Goal: Navigation & Orientation: Find specific page/section

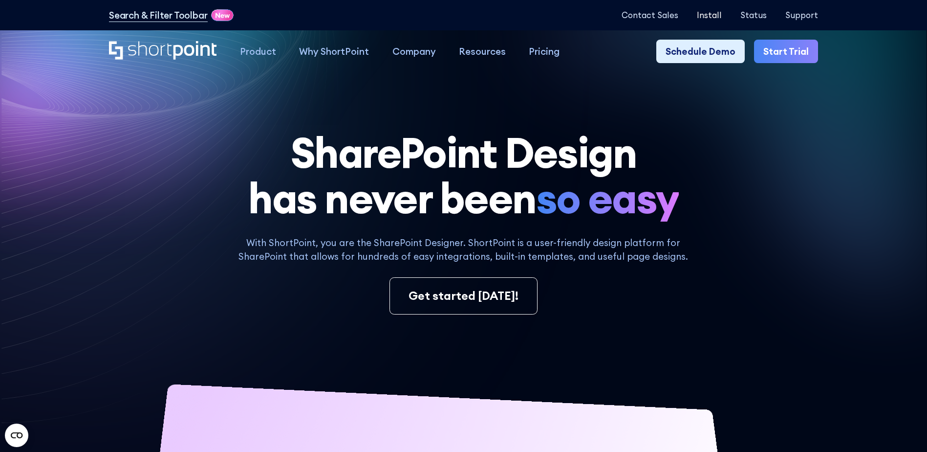
click at [718, 17] on p "Install" at bounding box center [709, 14] width 25 height 9
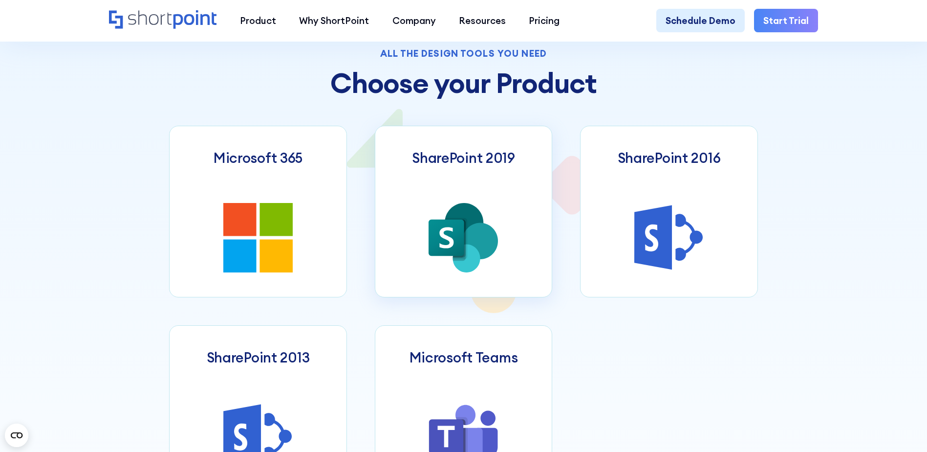
scroll to position [489, 0]
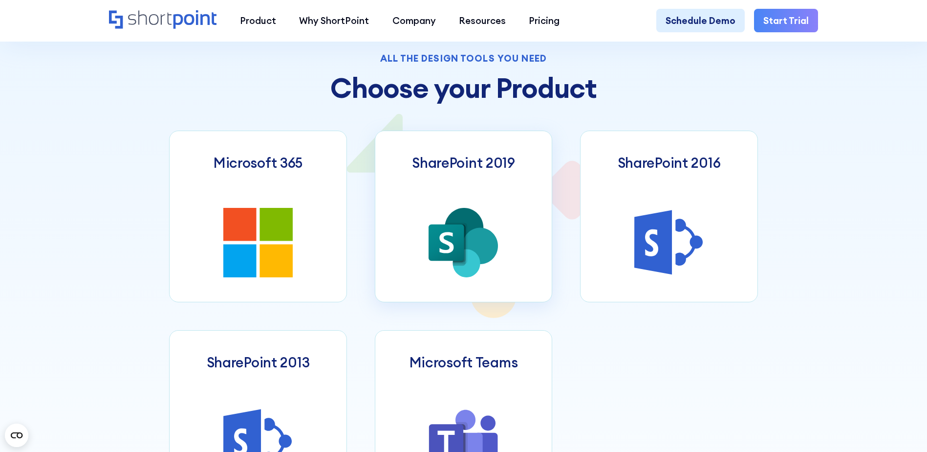
click at [455, 188] on link "SharePoint 2019" at bounding box center [464, 216] width 178 height 172
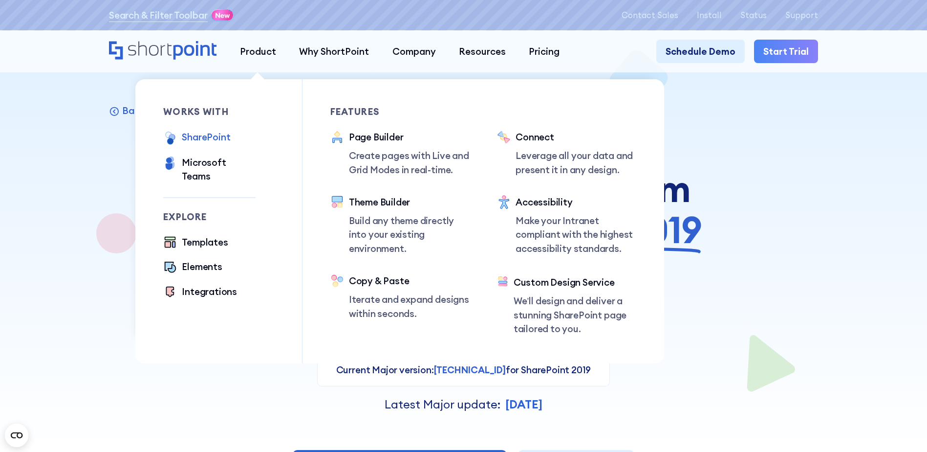
click at [206, 140] on div "SharePoint" at bounding box center [206, 137] width 48 height 14
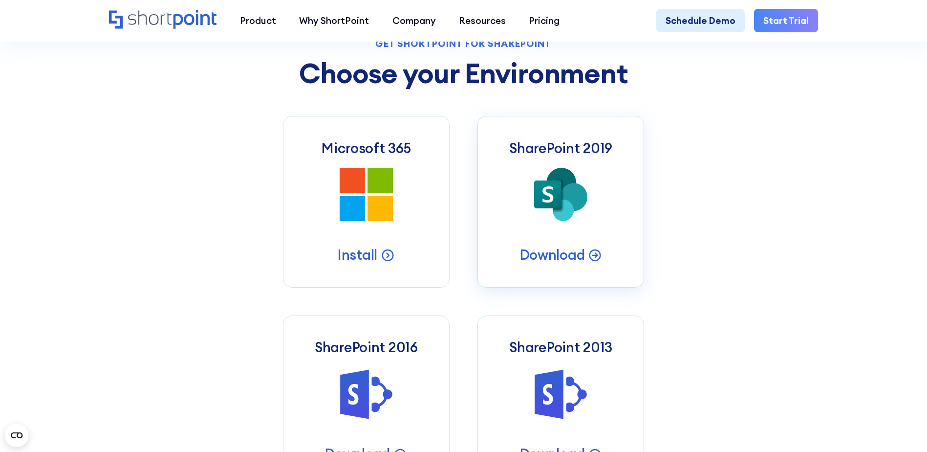
scroll to position [489, 0]
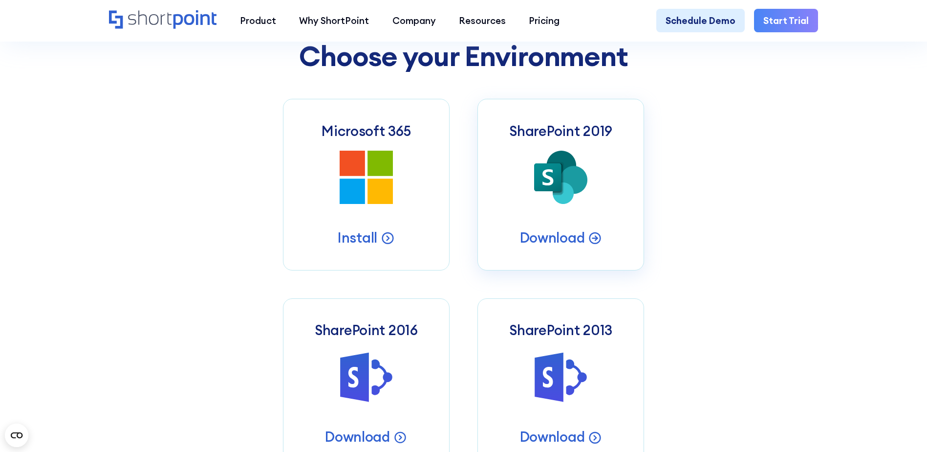
click at [580, 205] on div "SharePoint 2019 Server Intranets" at bounding box center [560, 178] width 53 height 55
